Goal: Task Accomplishment & Management: Complete application form

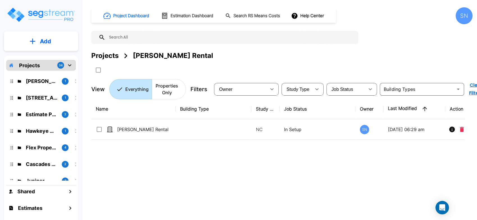
click at [38, 41] on button "Add" at bounding box center [41, 41] width 74 height 16
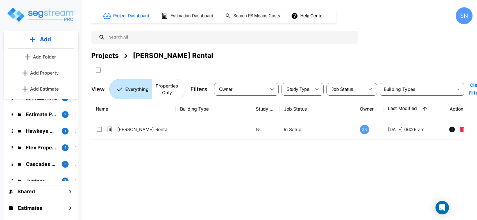
click at [37, 72] on p "Add Property" at bounding box center [44, 72] width 29 height 7
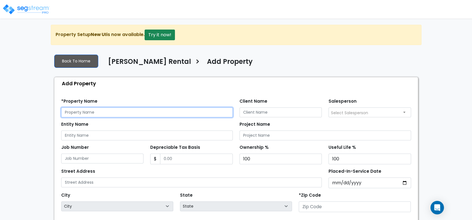
click at [92, 109] on input "text" at bounding box center [147, 112] width 172 height 10
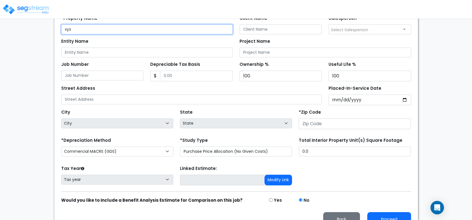
scroll to position [93, 0]
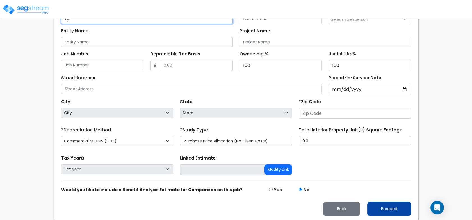
type input "xyz"
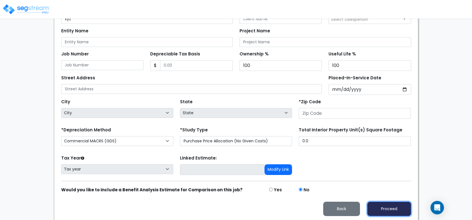
click at [395, 206] on button "Proceed" at bounding box center [389, 208] width 44 height 14
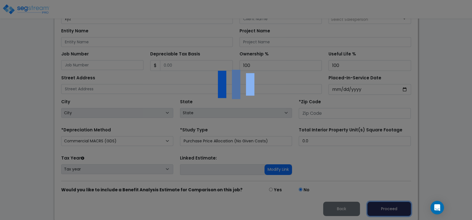
scroll to position [112, 0]
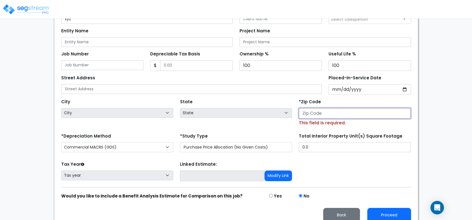
click at [330, 113] on input "number" at bounding box center [355, 113] width 112 height 11
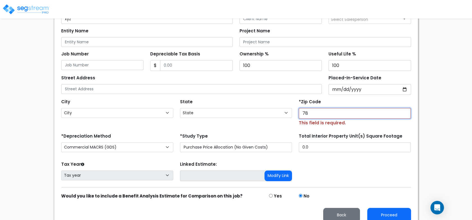
type input "786"
select select "[GEOGRAPHIC_DATA]"
click at [350, 175] on div "Tax Year Please Enter The Placed In Service Date First. Tax year Prior Years De…" at bounding box center [236, 171] width 357 height 22
click at [326, 114] on input "78639" at bounding box center [355, 113] width 112 height 11
type input "78637"
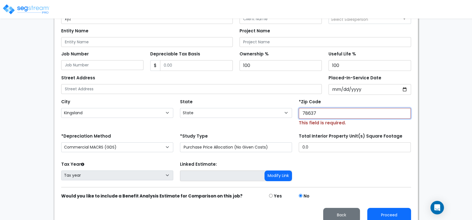
select select
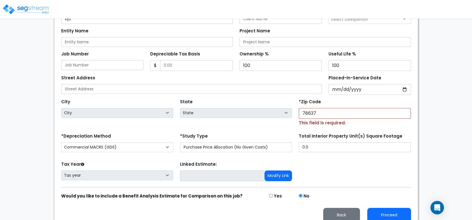
click at [323, 164] on div "Tax Year Please Enter The Placed In Service Date First. Tax year Prior Years De…" at bounding box center [236, 171] width 357 height 22
click at [325, 112] on input "78637" at bounding box center [355, 113] width 112 height 11
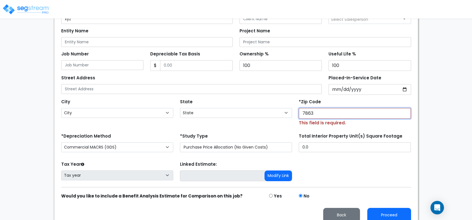
type input "78638"
select select "[GEOGRAPHIC_DATA]"
type input "78638"
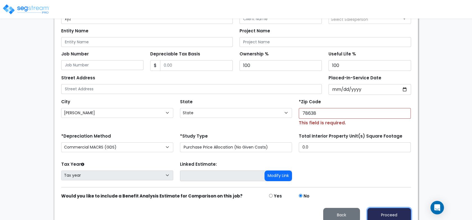
click at [387, 214] on button "Proceed" at bounding box center [389, 214] width 44 height 14
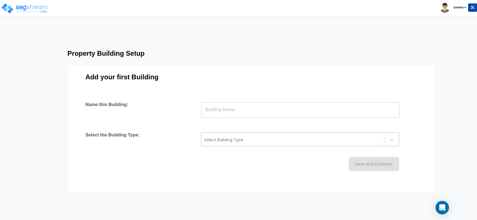
click at [217, 143] on div at bounding box center [292, 139] width 177 height 7
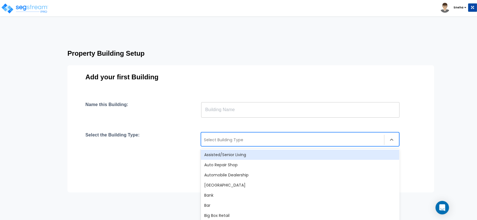
click at [352, 50] on h3 "Property Building Setup" at bounding box center [270, 53] width 407 height 8
